Goal: Task Accomplishment & Management: Use online tool/utility

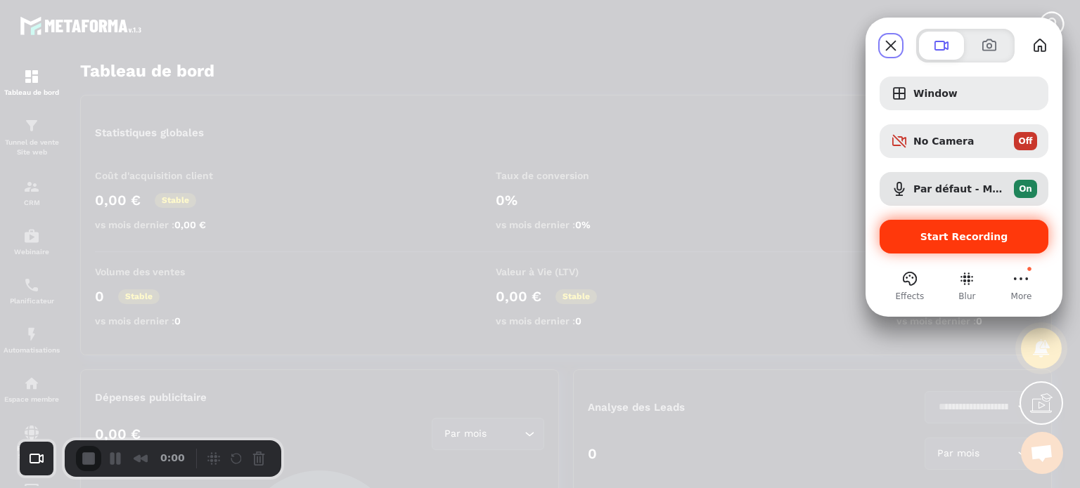
click at [950, 231] on span "Start Recording" at bounding box center [964, 236] width 88 height 11
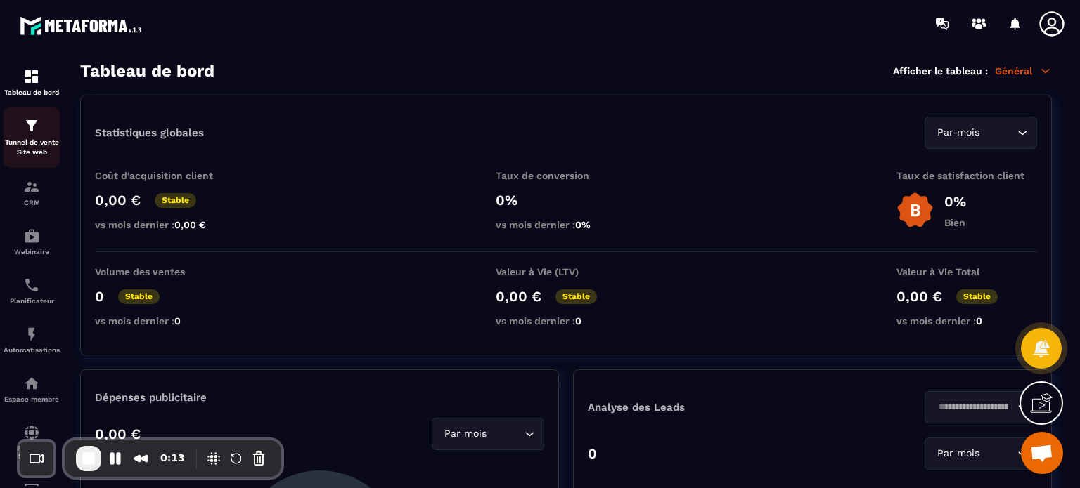
click at [17, 141] on p "Tunnel de vente Site web" at bounding box center [32, 148] width 56 height 20
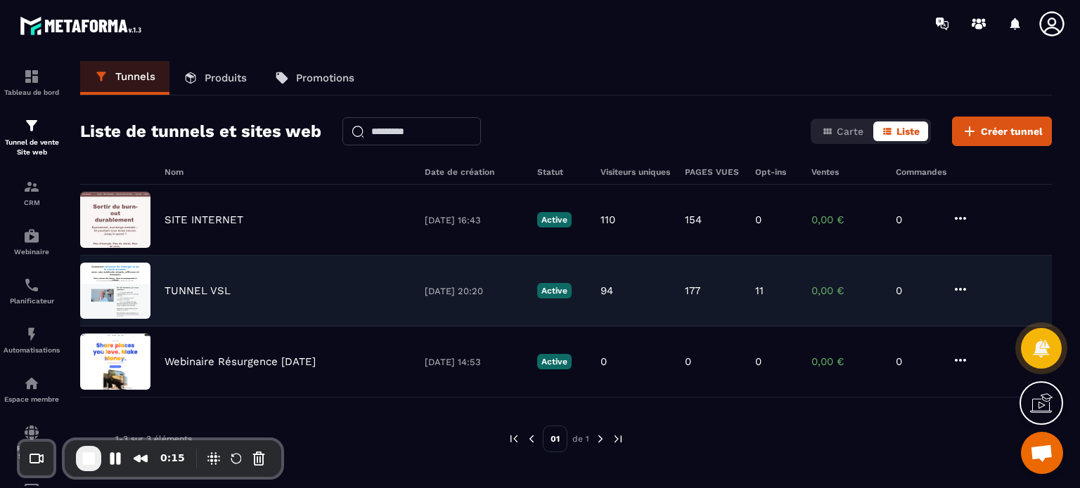
click at [194, 282] on div "TUNNEL VSL 24/09/2025 20:20 Active 94 177 11 0,00 € 0" at bounding box center [565, 291] width 971 height 71
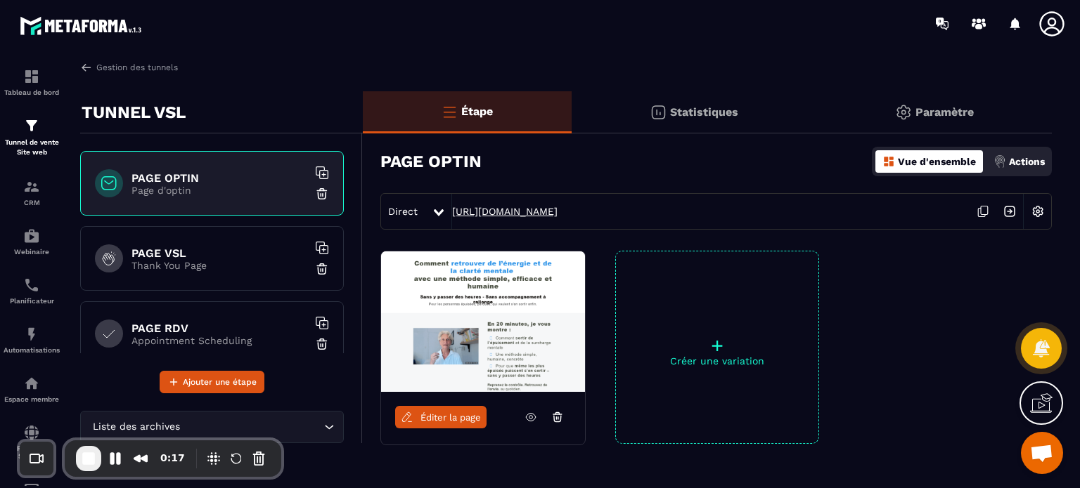
click at [503, 213] on link "https://www.lisepollet.com/etude-de-cas" at bounding box center [504, 211] width 105 height 11
click at [425, 424] on link "Éditer la page" at bounding box center [440, 417] width 91 height 22
